Goal: Information Seeking & Learning: Learn about a topic

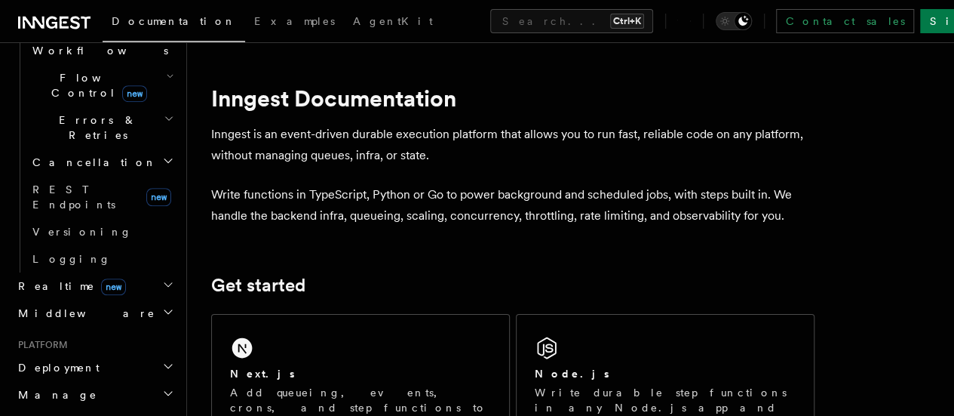
scroll to position [604, 0]
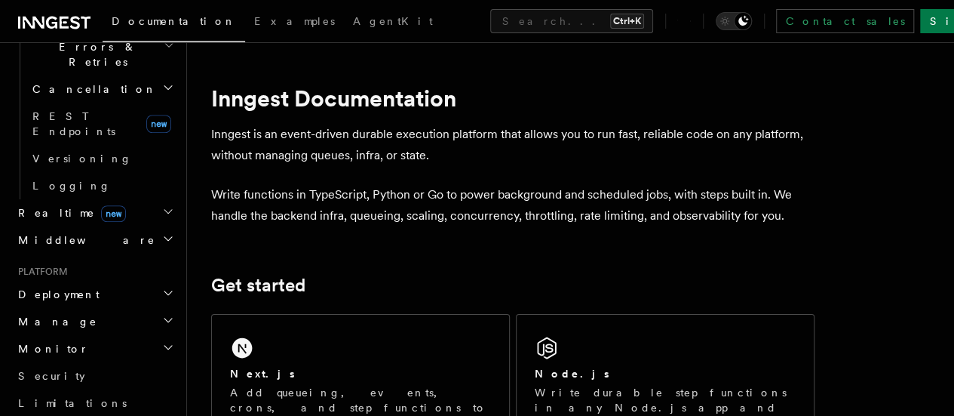
click at [353, 25] on span "AgentKit" at bounding box center [393, 21] width 80 height 12
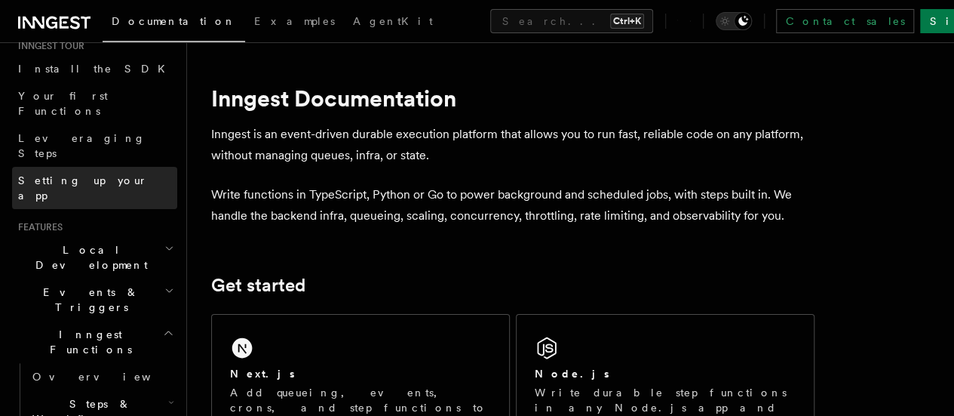
scroll to position [226, 0]
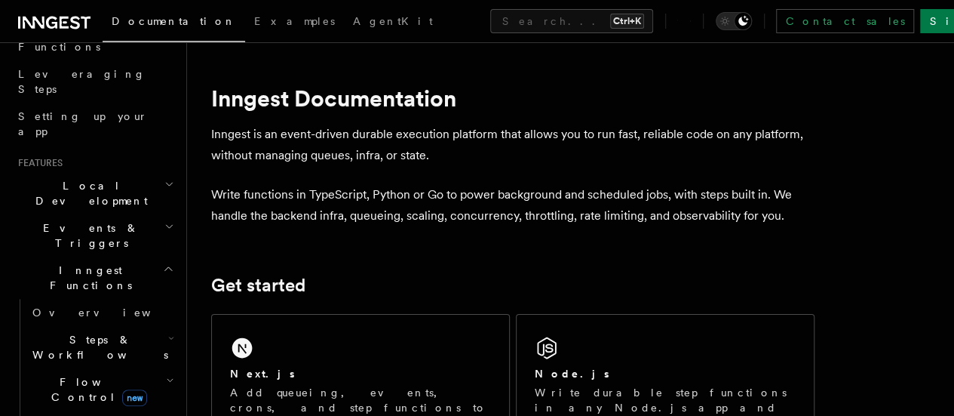
click at [163, 263] on icon "button" at bounding box center [168, 269] width 11 height 12
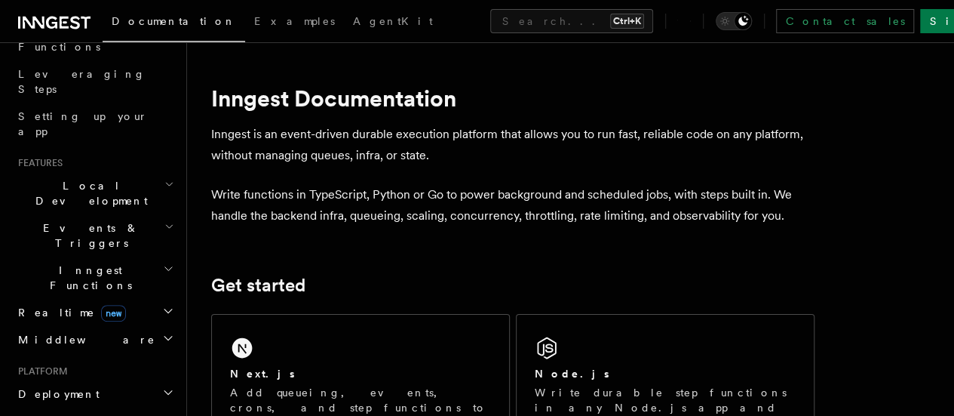
click at [163, 263] on icon "button" at bounding box center [168, 269] width 11 height 12
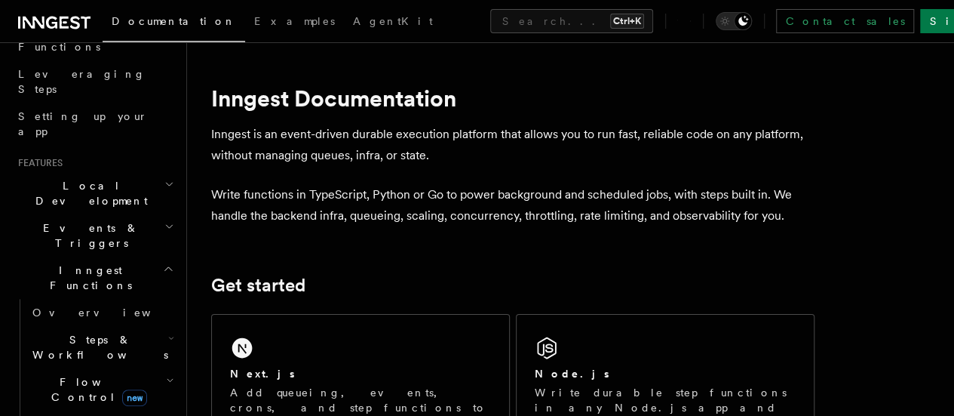
click at [168, 332] on icon "button" at bounding box center [171, 338] width 6 height 12
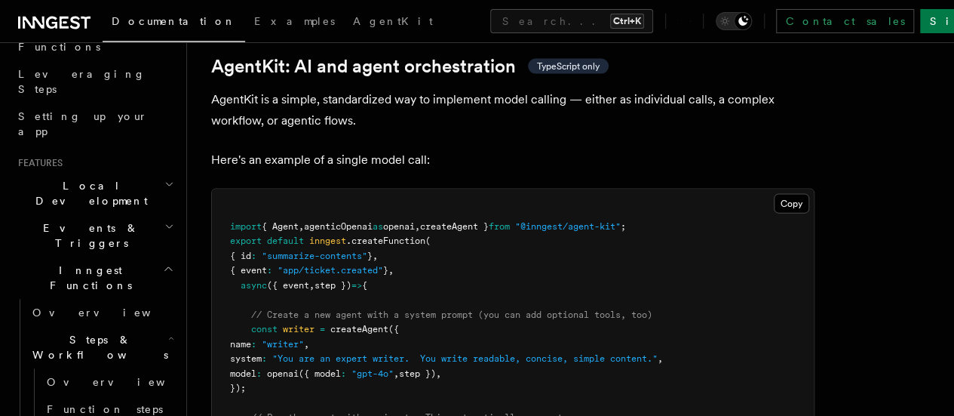
scroll to position [4602, 0]
